Goal: Use online tool/utility

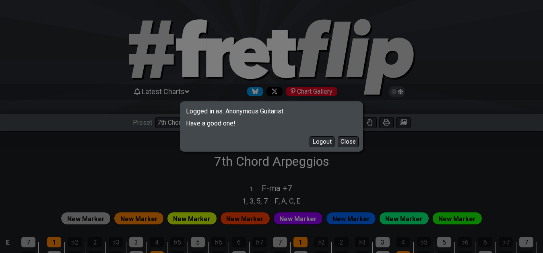
select select "/02F9A7NK"
select select "F"
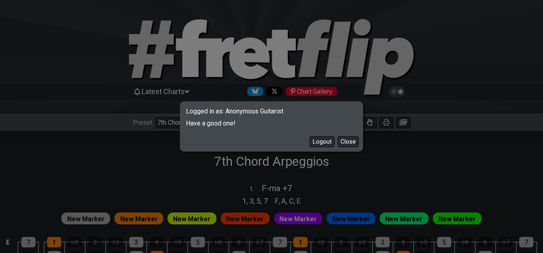
select select "F"
click at [324, 141] on button "Logout" at bounding box center [322, 141] width 25 height 11
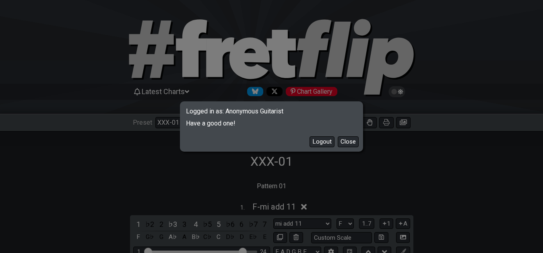
select select "/02YWF79B"
select select "F"
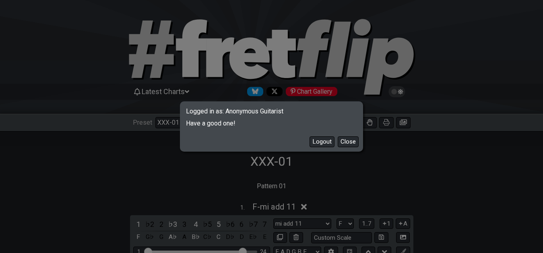
select select "F"
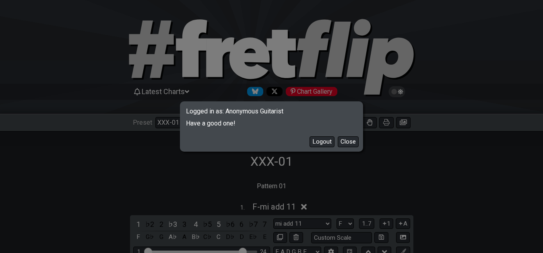
select select "F"
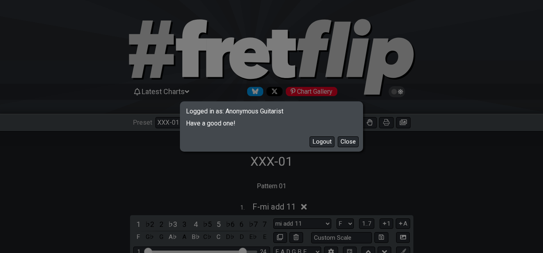
select select "F"
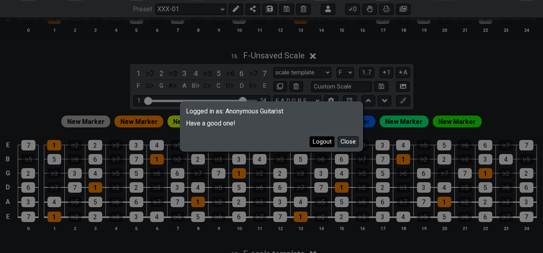
scroll to position [3164, 0]
click at [320, 145] on button "Logout" at bounding box center [322, 141] width 25 height 11
